Goal: Task Accomplishment & Management: Manage account settings

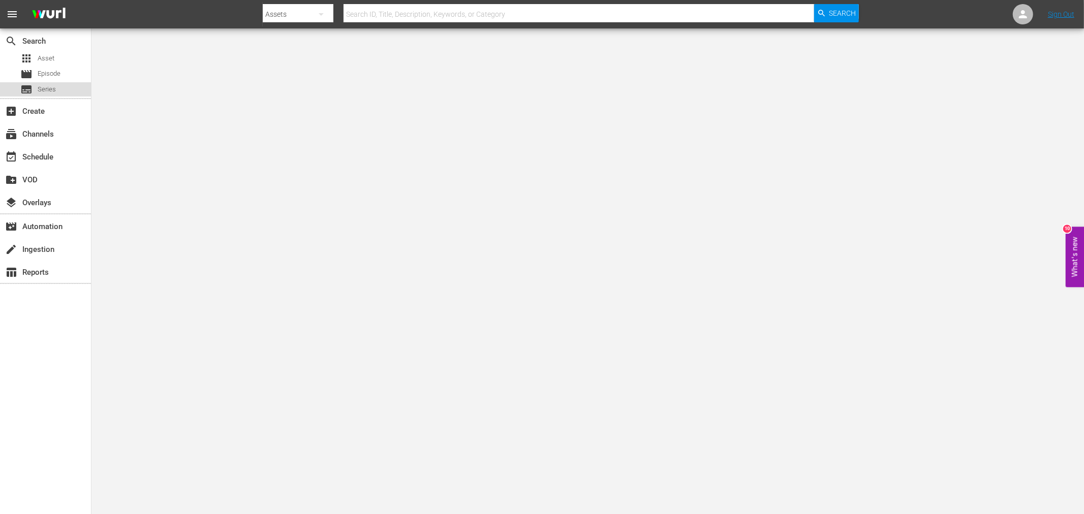
click at [59, 87] on div "subtitles Series" at bounding box center [45, 89] width 91 height 14
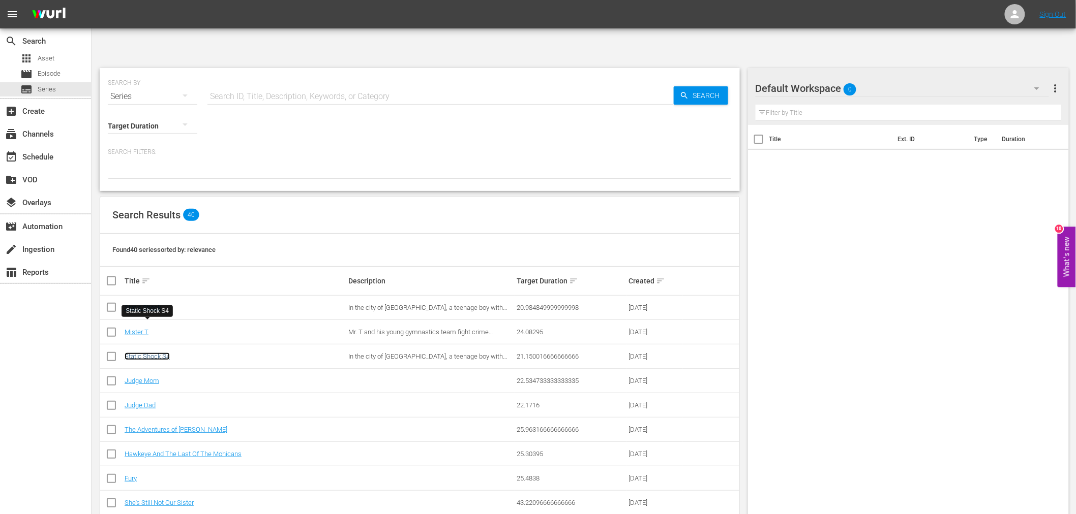
click at [165, 353] on link "Static Shock S4" at bounding box center [147, 357] width 45 height 8
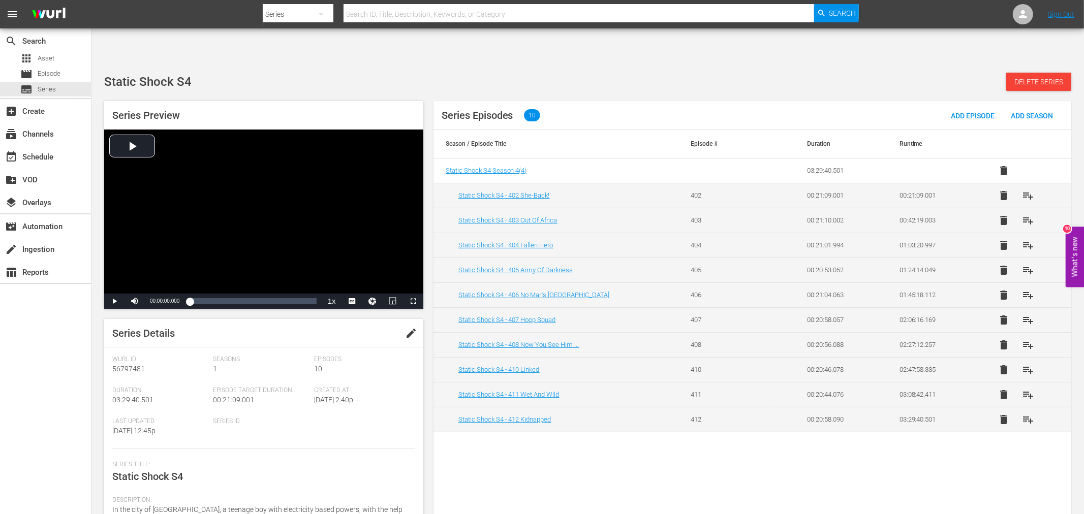
click at [415, 321] on button "edit" at bounding box center [411, 333] width 24 height 24
drag, startPoint x: 173, startPoint y: 441, endPoint x: 217, endPoint y: 459, distance: 47.2
click at [217, 461] on div "Series Title: Static Shock S4 Static Shock S4" at bounding box center [263, 477] width 303 height 33
type textarea "Static Shock"
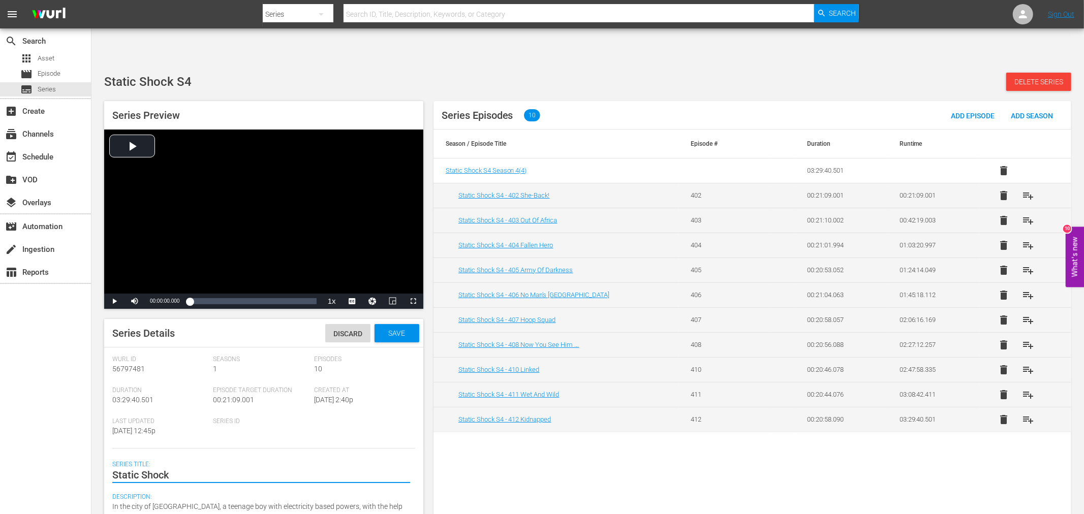
type textarea "Static Shock"
click at [385, 329] on span "Save" at bounding box center [396, 333] width 33 height 8
click at [54, 90] on span "Series" at bounding box center [47, 89] width 18 height 10
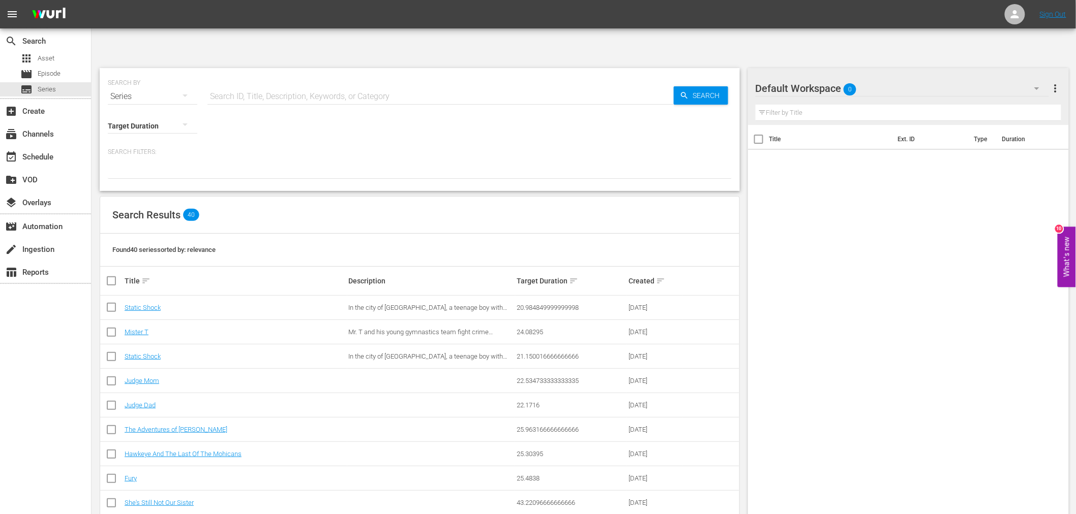
click at [928, 223] on div "Title Ext. ID Type Duration" at bounding box center [908, 330] width 321 height 410
